Goal: Task Accomplishment & Management: Manage account settings

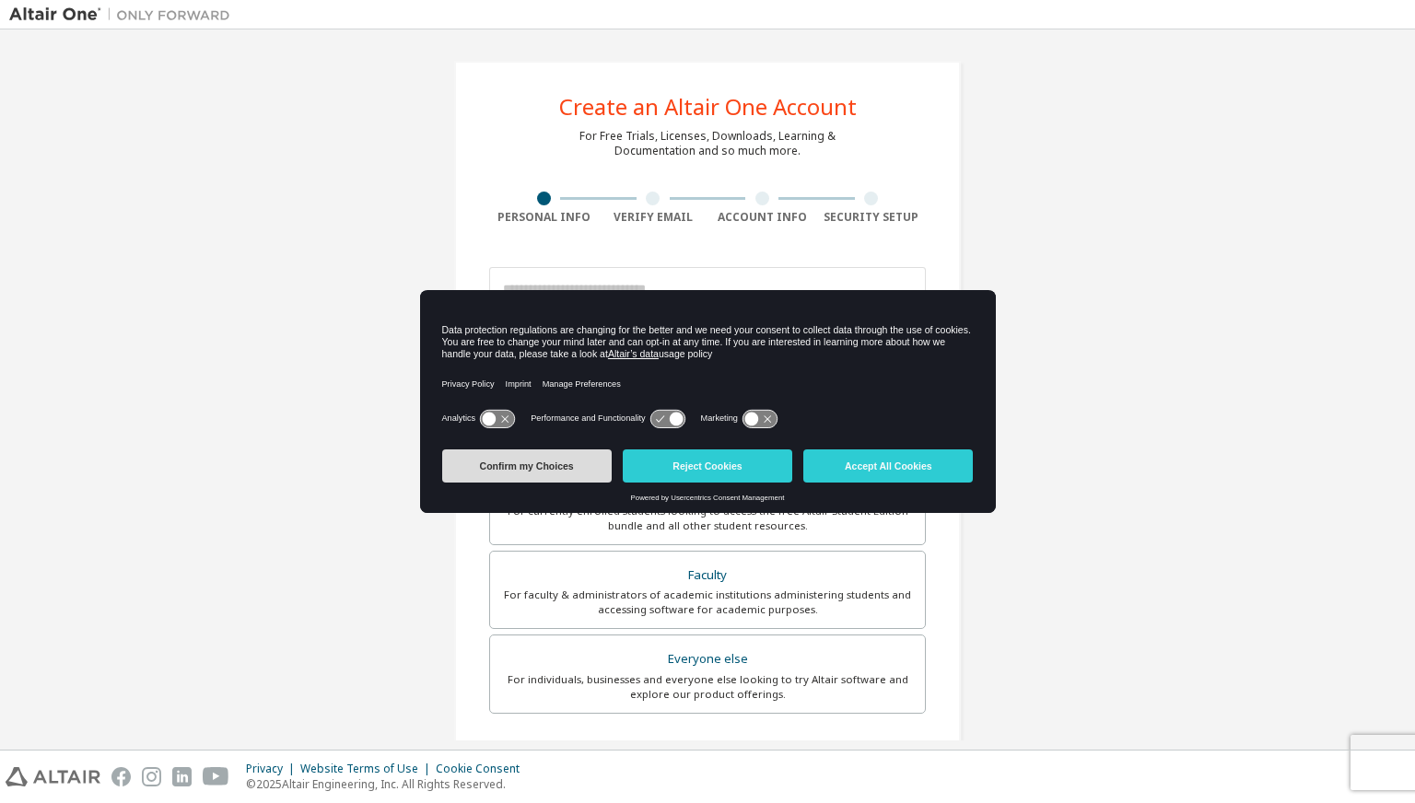
click at [573, 463] on button "Confirm my Choices" at bounding box center [526, 466] width 169 height 33
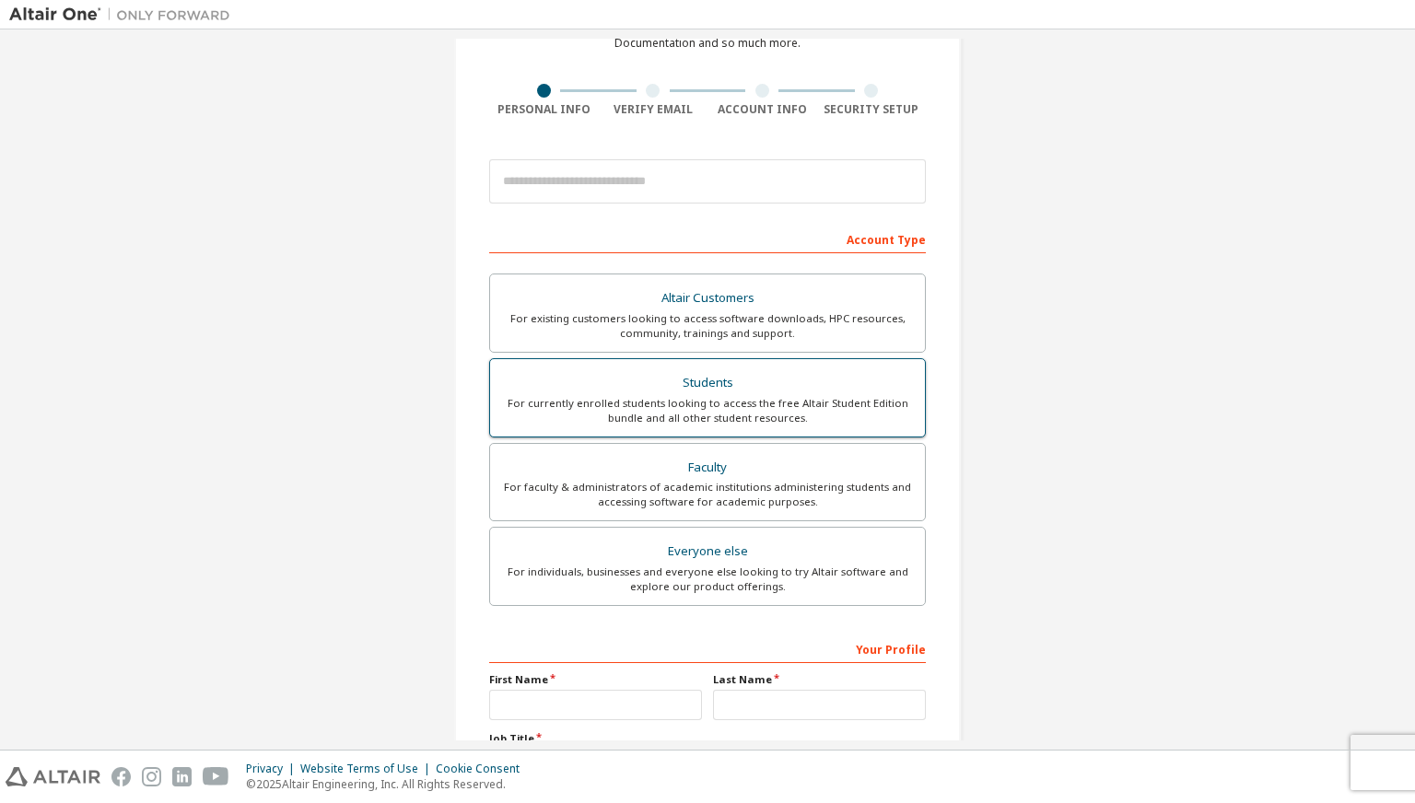
scroll to position [88, 0]
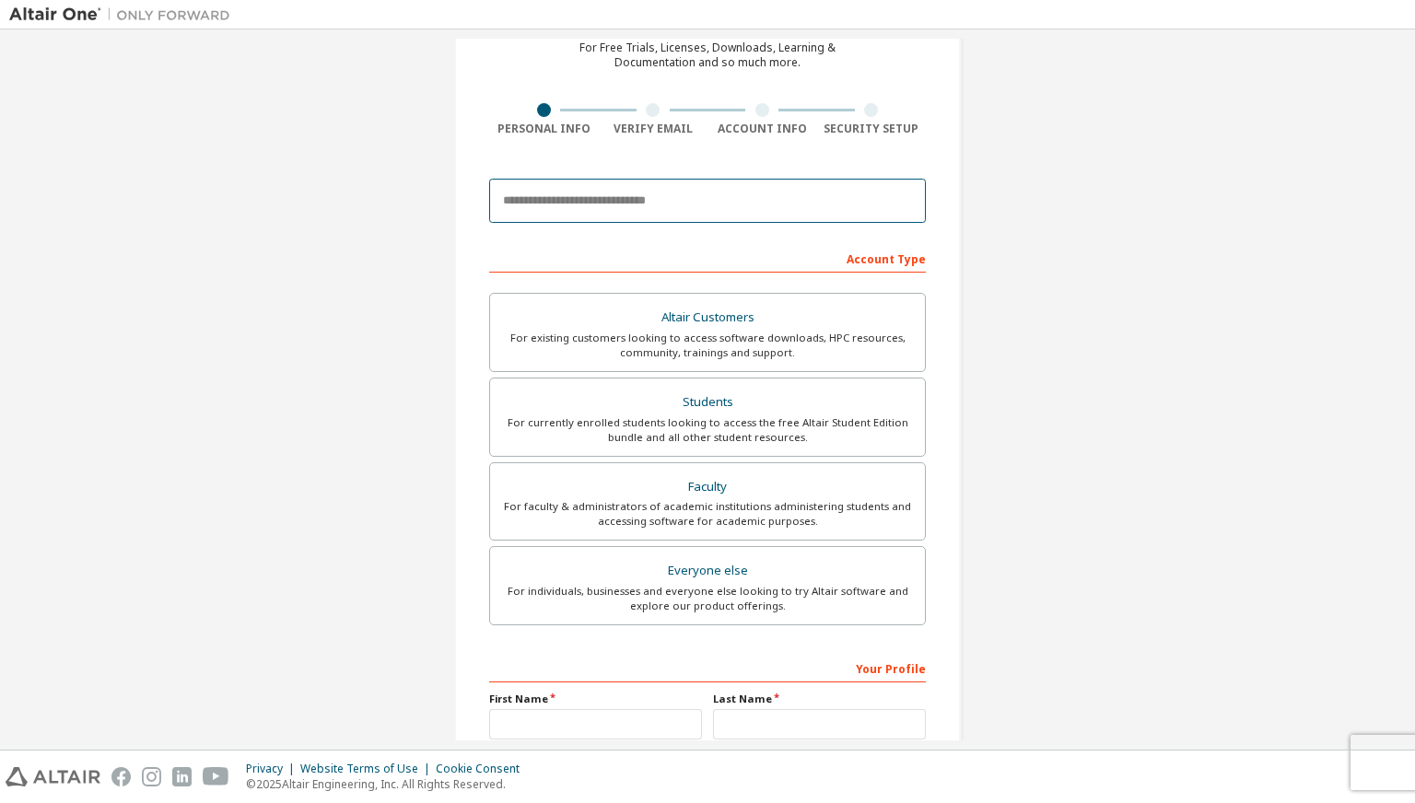
click at [645, 218] on input "email" at bounding box center [707, 201] width 437 height 44
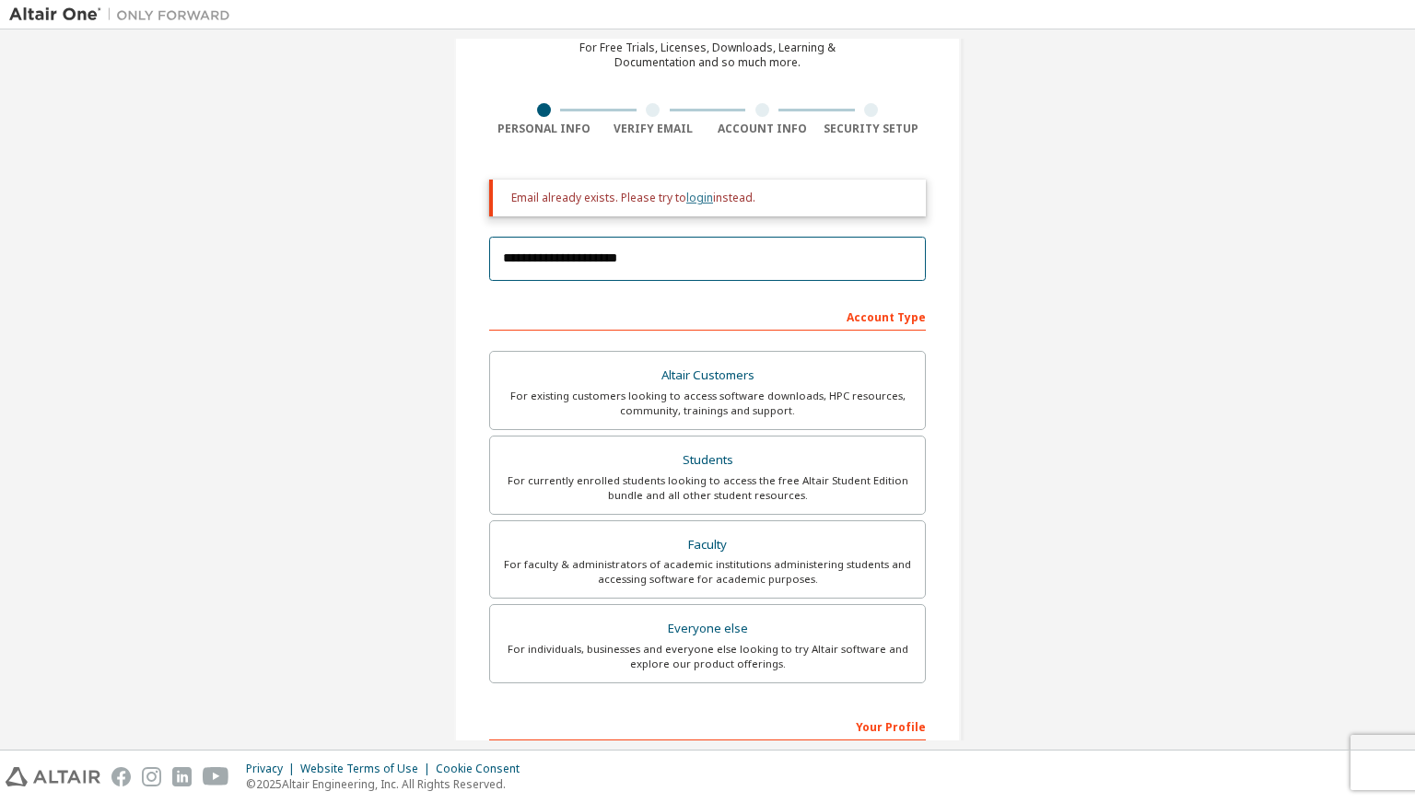
type input "**********"
click at [695, 201] on link "login" at bounding box center [699, 198] width 27 height 16
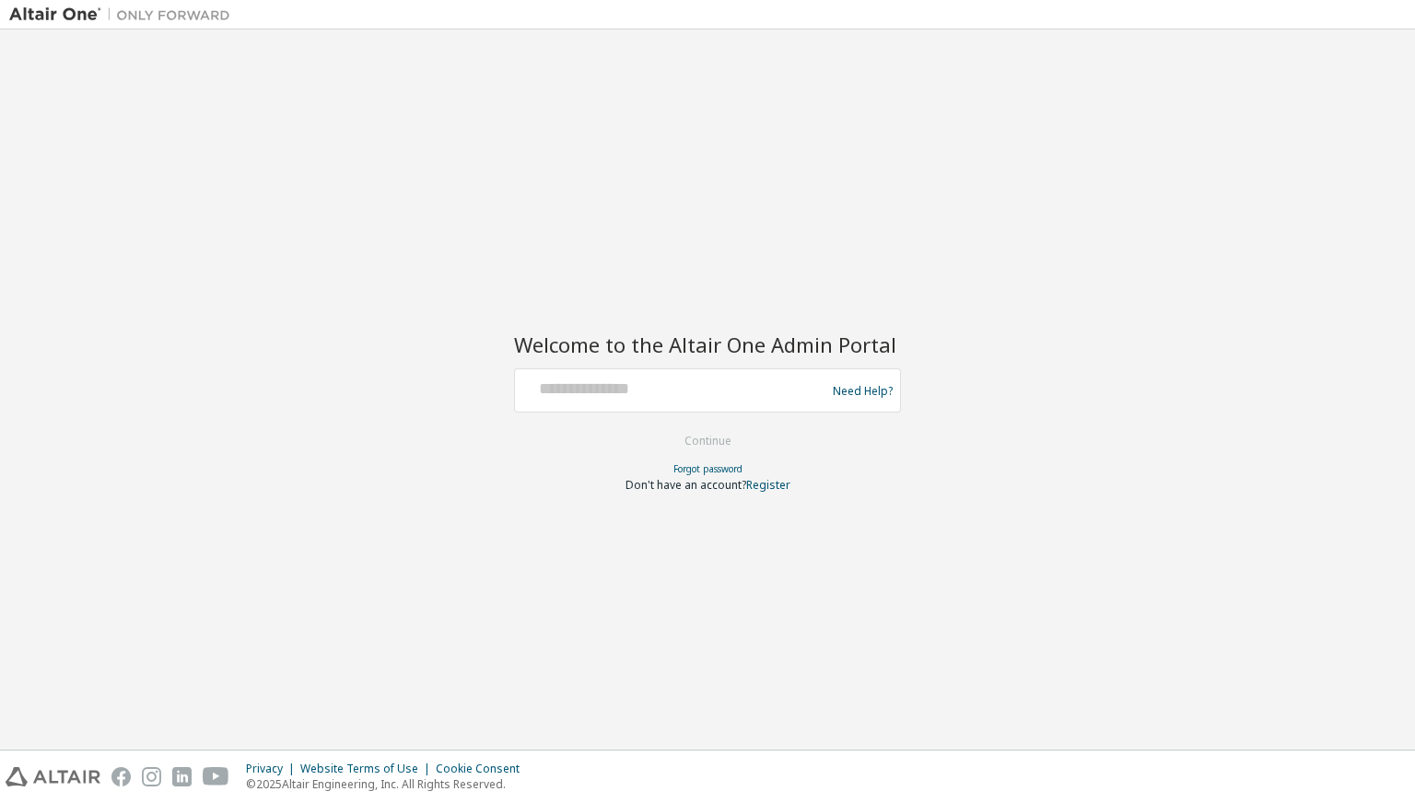
click at [640, 400] on div at bounding box center [672, 390] width 301 height 35
click at [621, 389] on input "text" at bounding box center [672, 386] width 301 height 27
type input "**********"
click at [665, 427] on button "Continue" at bounding box center [708, 441] width 86 height 28
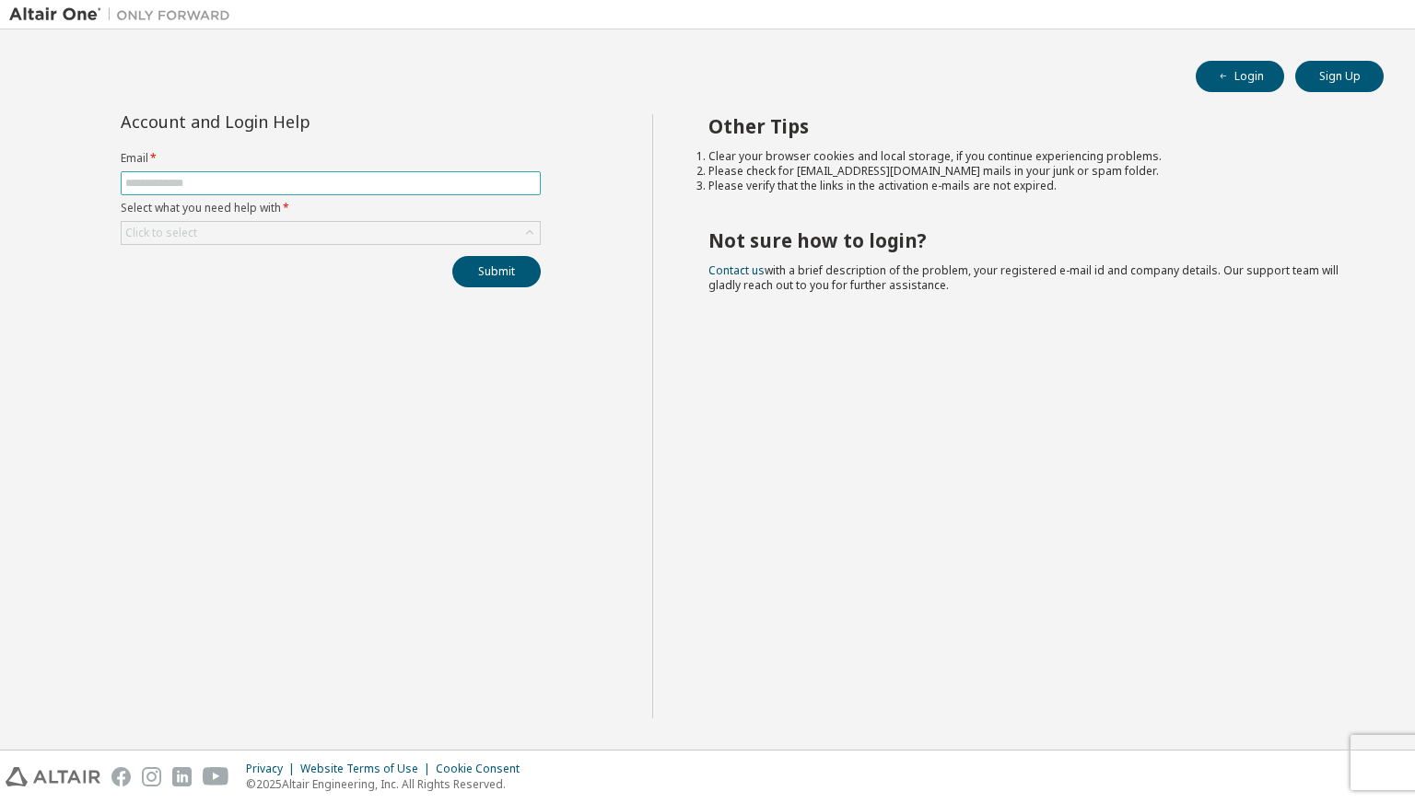
click at [223, 184] on input "text" at bounding box center [330, 183] width 411 height 15
type input "**********"
click at [251, 224] on div "Click to select" at bounding box center [331, 233] width 418 height 22
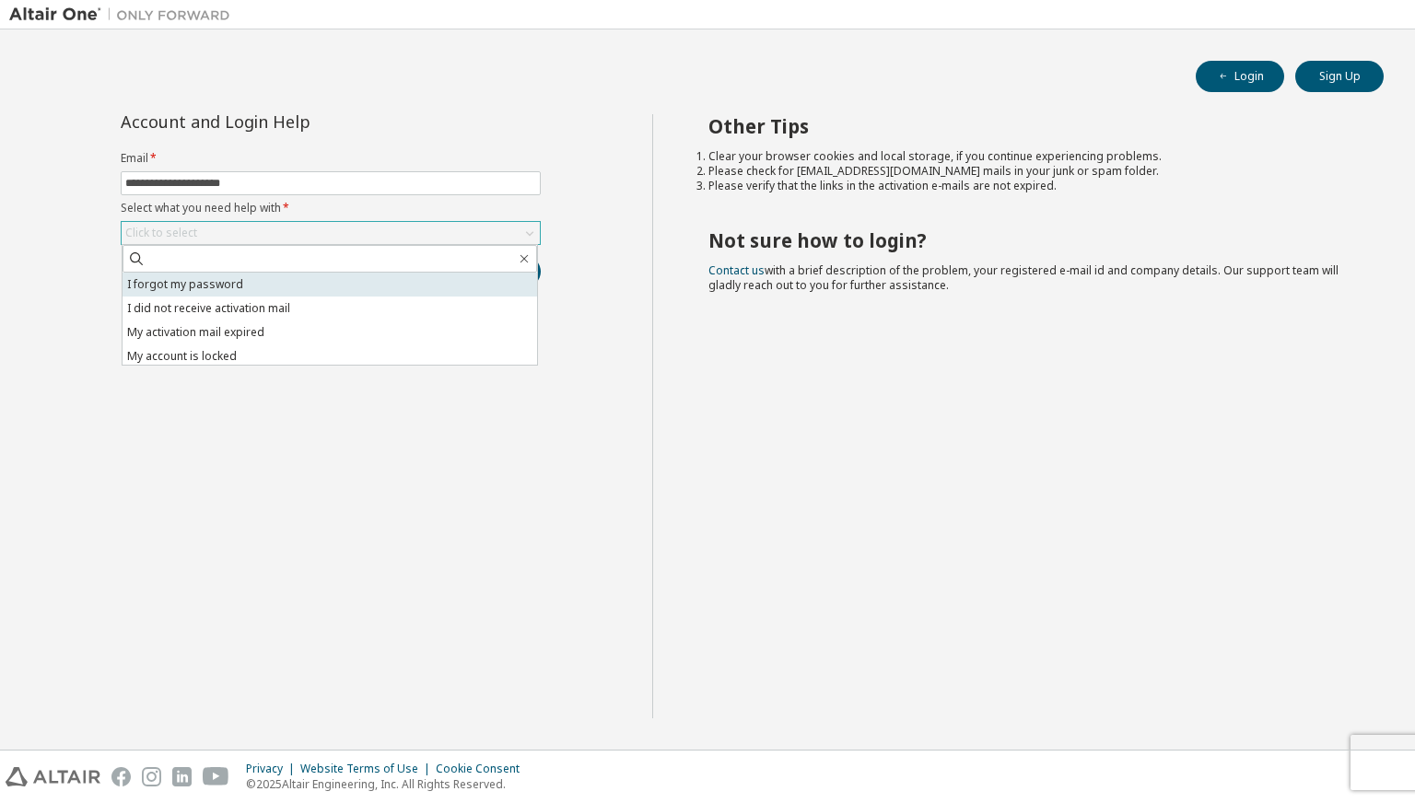
click at [247, 289] on li "I forgot my password" at bounding box center [330, 285] width 415 height 24
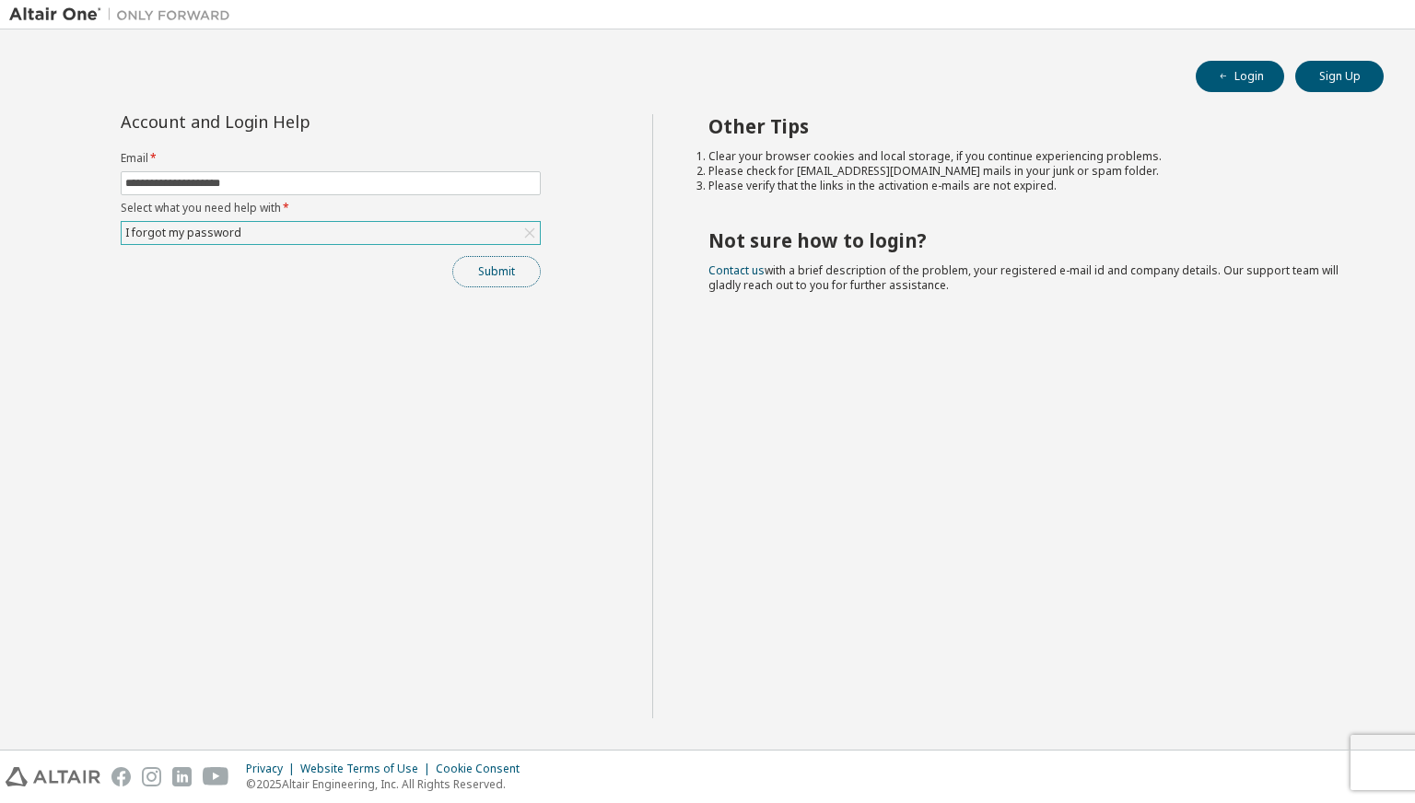
click at [509, 267] on button "Submit" at bounding box center [496, 271] width 88 height 31
click at [1259, 80] on button "Login" at bounding box center [1240, 76] width 88 height 31
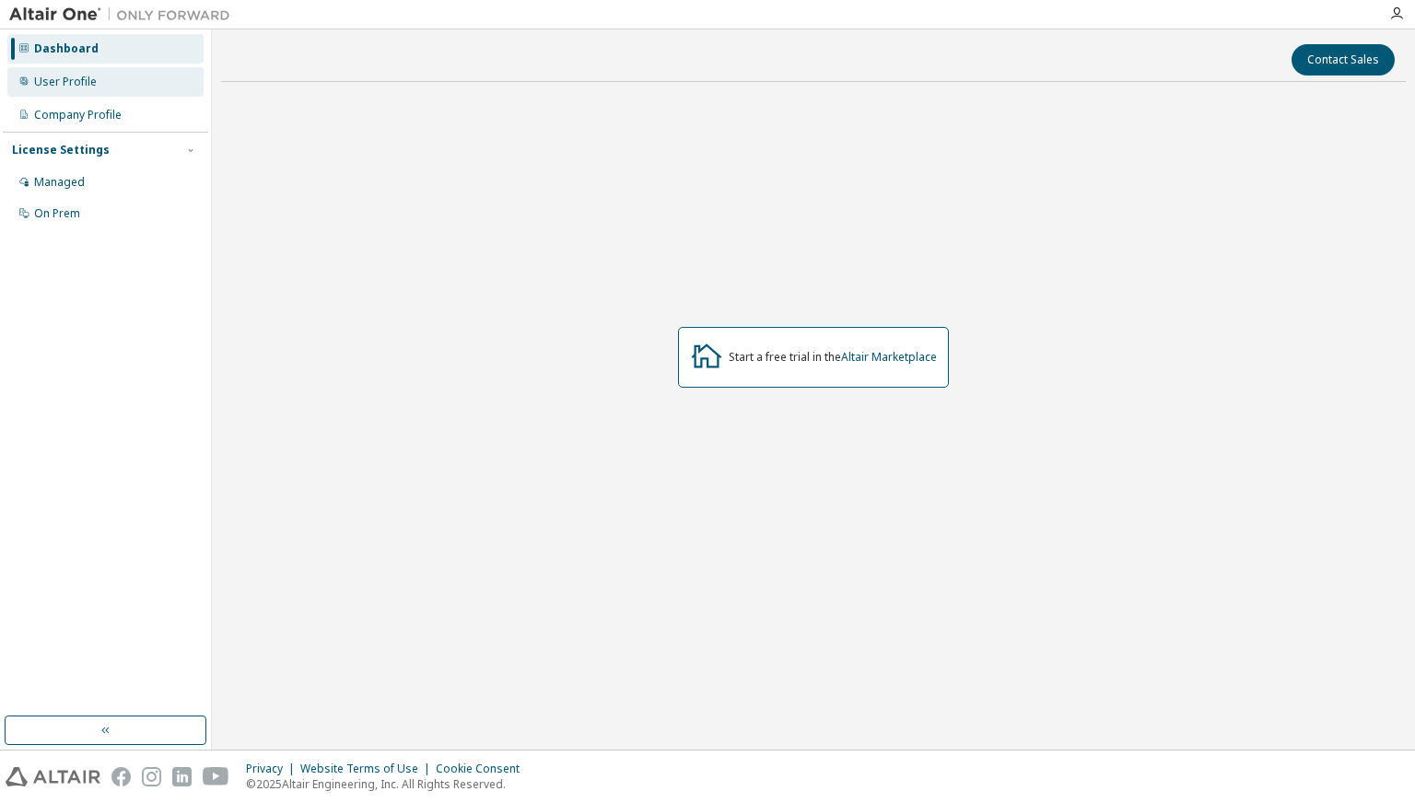
click at [119, 76] on div "User Profile" at bounding box center [105, 81] width 196 height 29
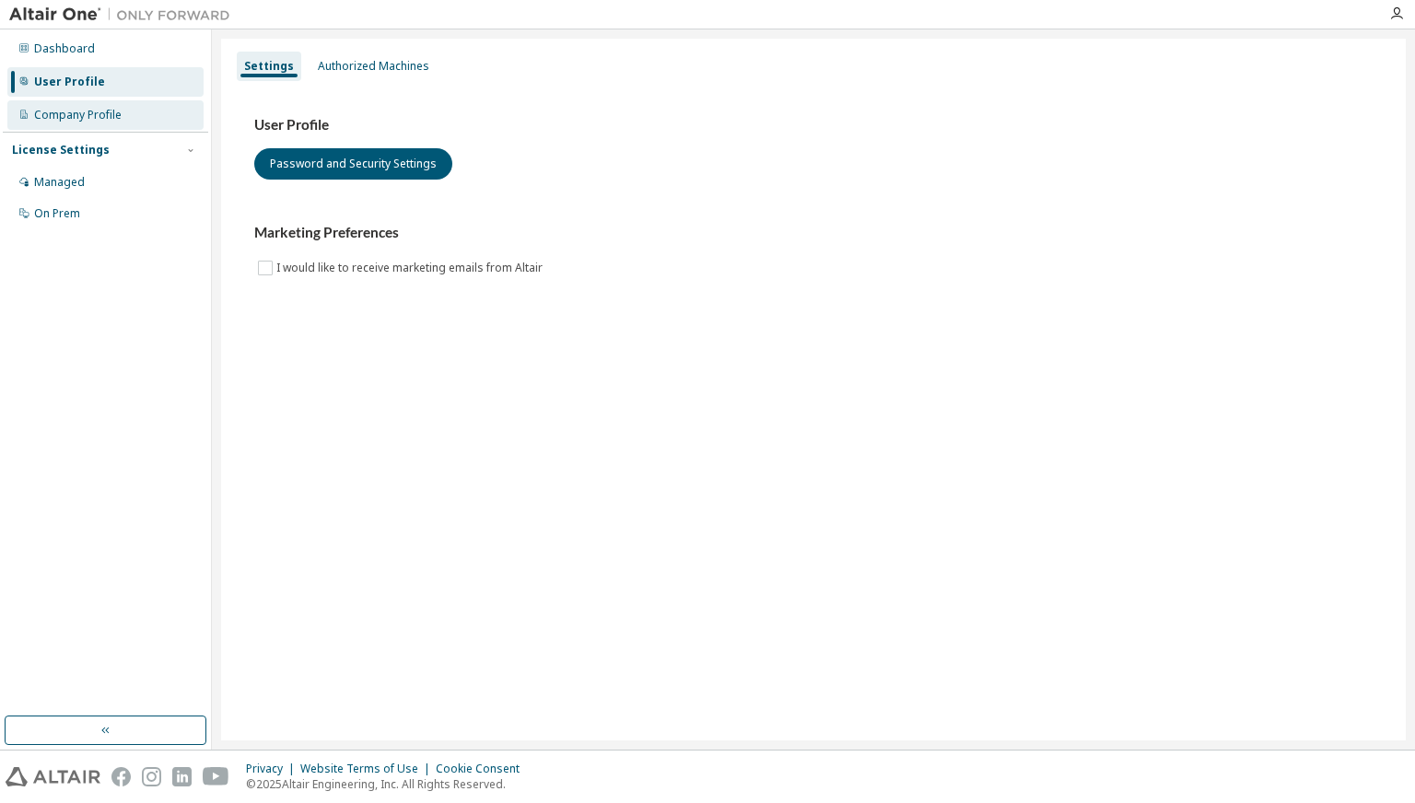
click at [117, 125] on div "Company Profile" at bounding box center [105, 114] width 196 height 29
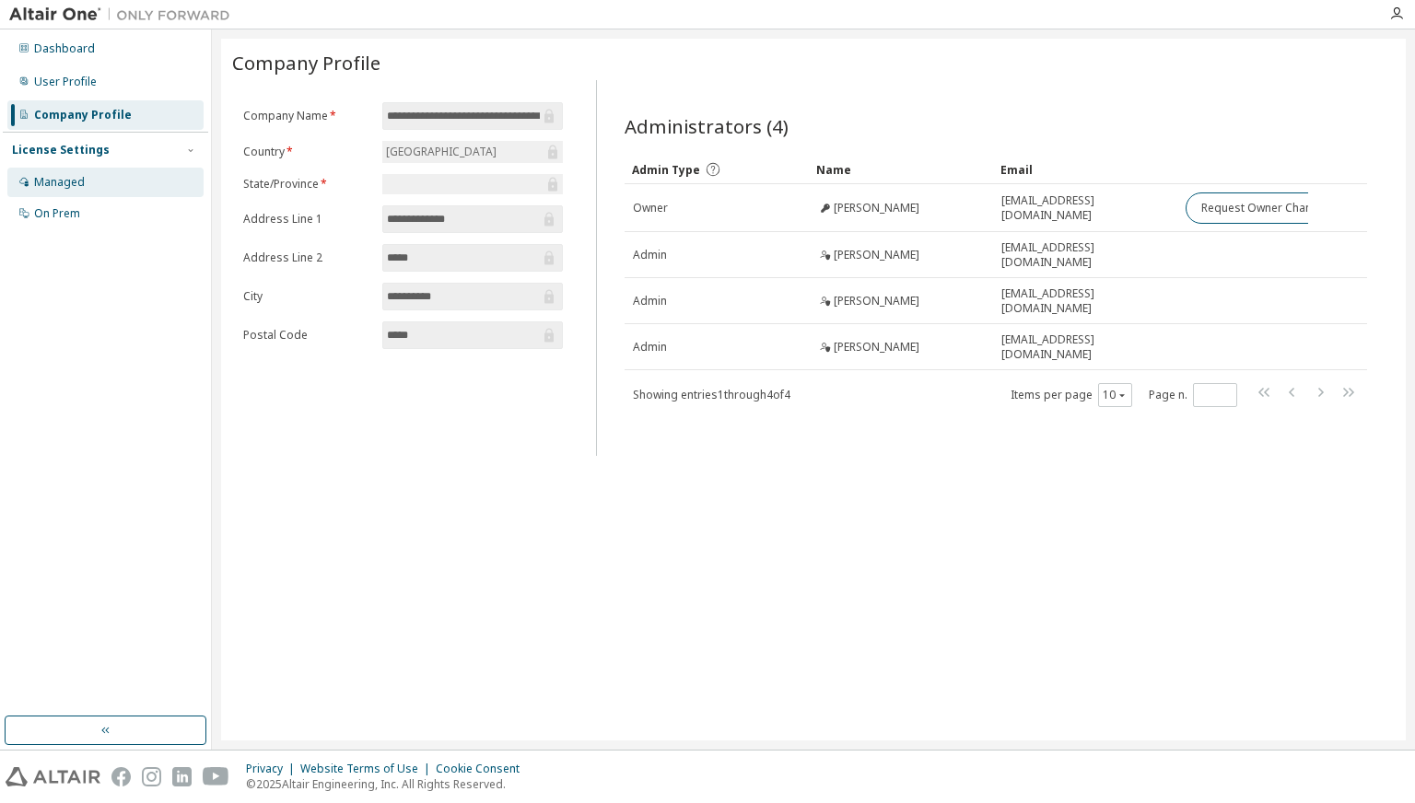
click at [102, 184] on div "Managed" at bounding box center [105, 182] width 196 height 29
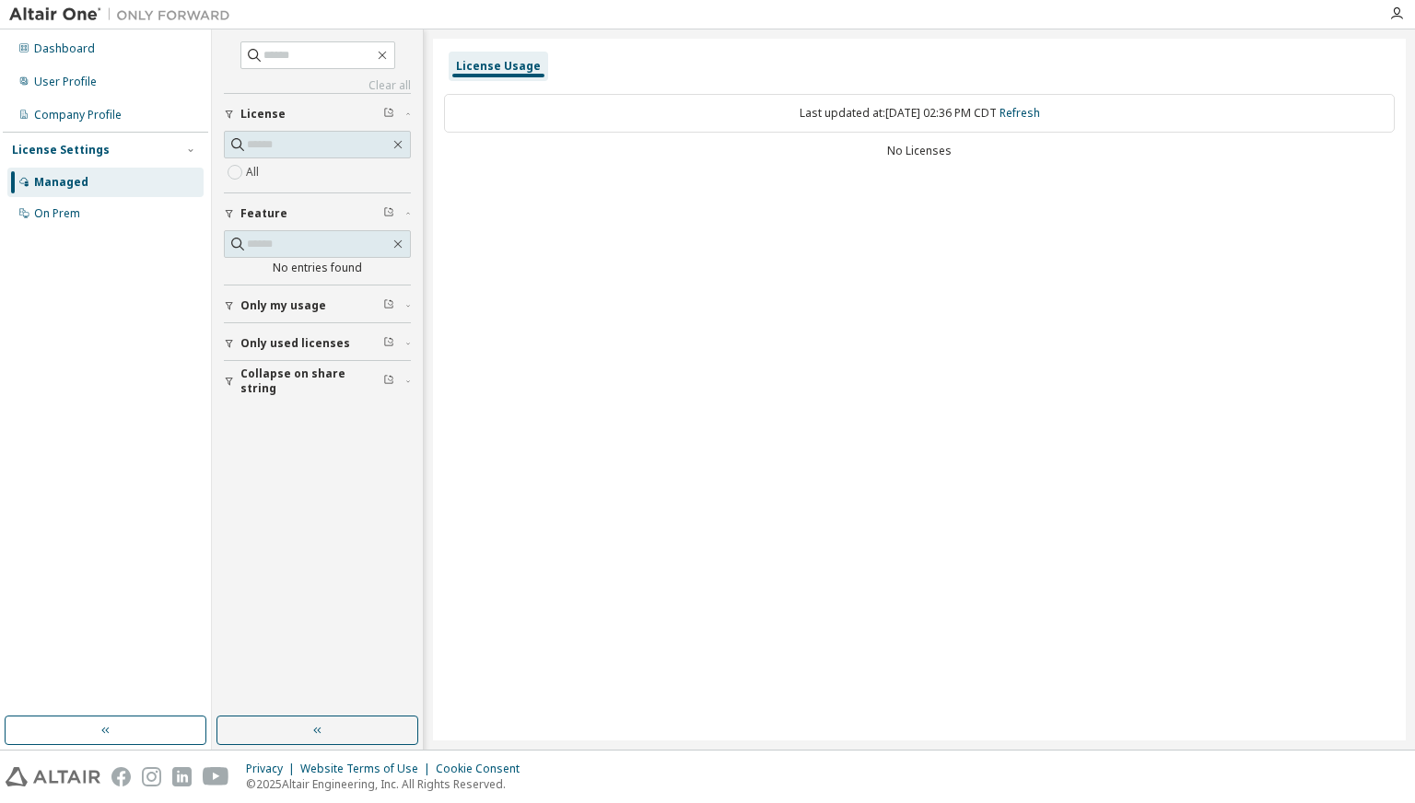
click at [408, 345] on icon "button" at bounding box center [408, 344] width 11 height 6
